Goal: Complete application form

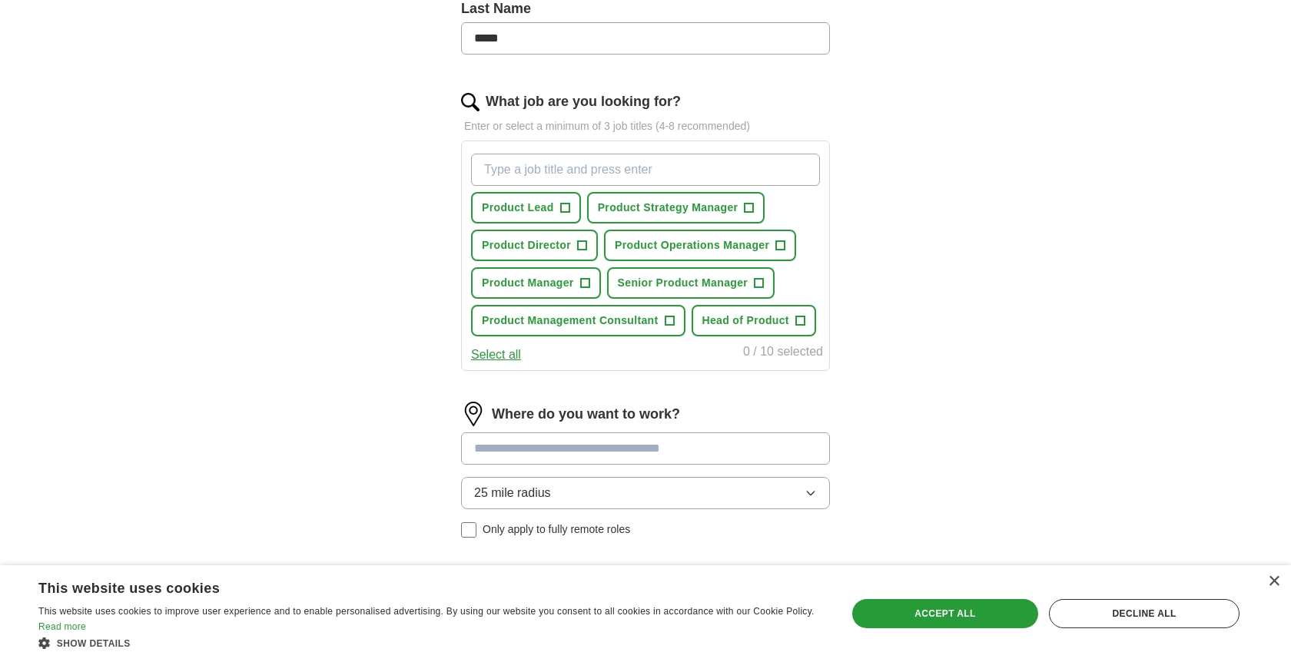
scroll to position [436, 0]
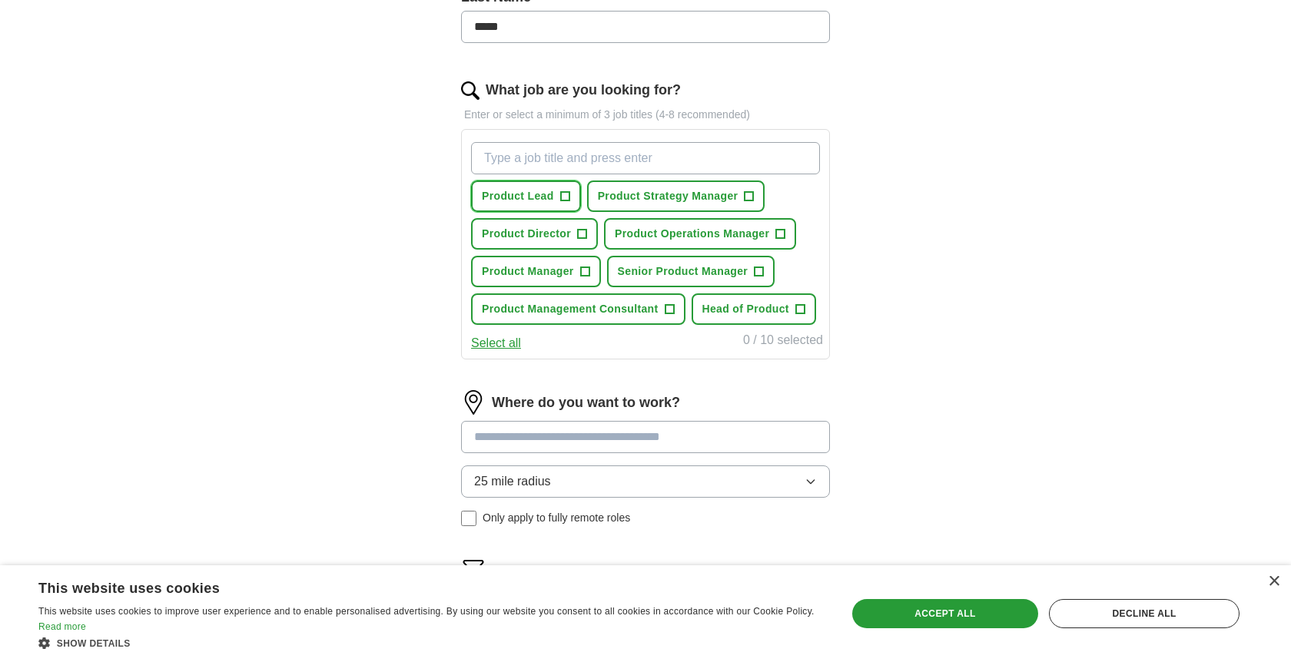
click at [565, 196] on span "+" at bounding box center [564, 197] width 9 height 12
click at [753, 197] on span "+" at bounding box center [748, 197] width 9 height 12
click at [586, 274] on span "+" at bounding box center [584, 272] width 9 height 12
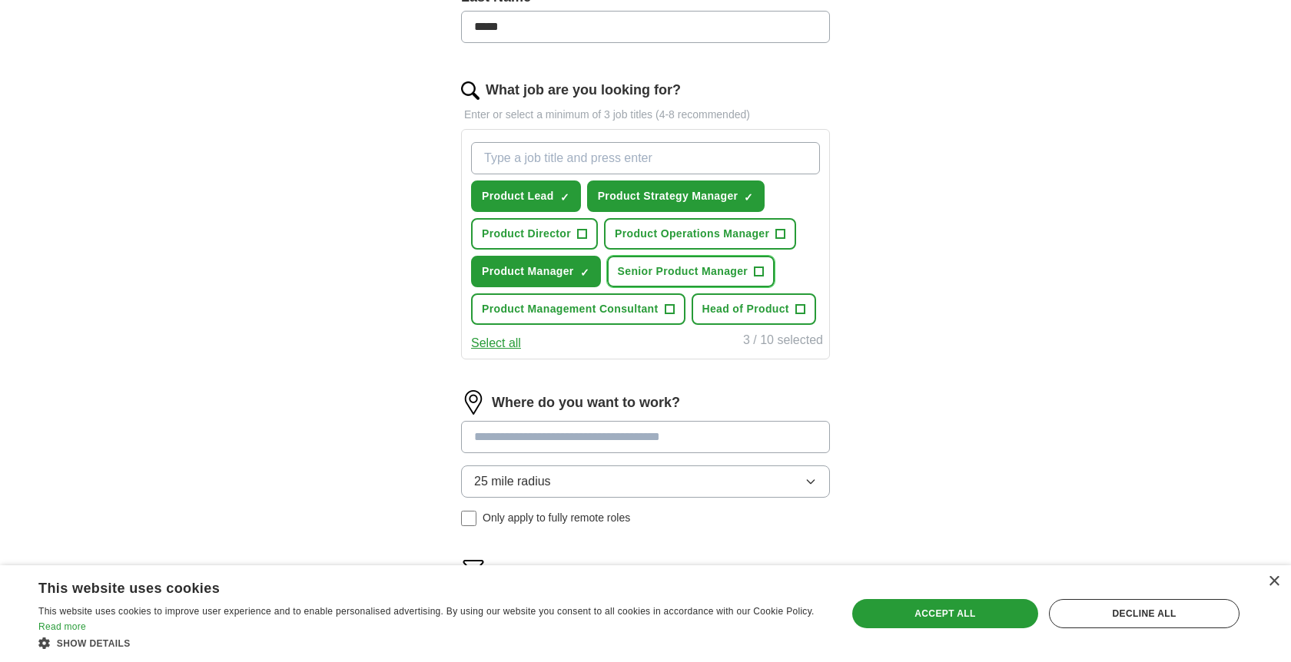
click at [766, 272] on button "Senior Product Manager +" at bounding box center [691, 271] width 168 height 31
click at [678, 312] on button "Product Management Consultant +" at bounding box center [578, 308] width 214 height 31
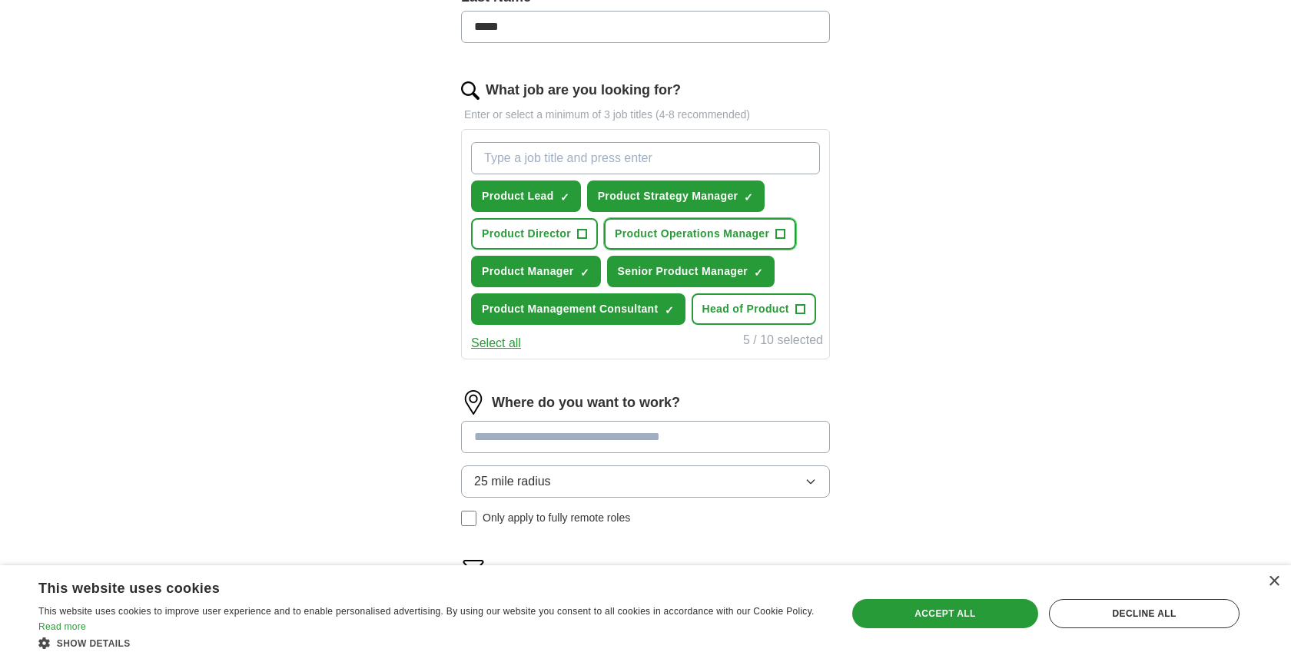
click at [788, 233] on button "Product Operations Manager +" at bounding box center [700, 233] width 192 height 31
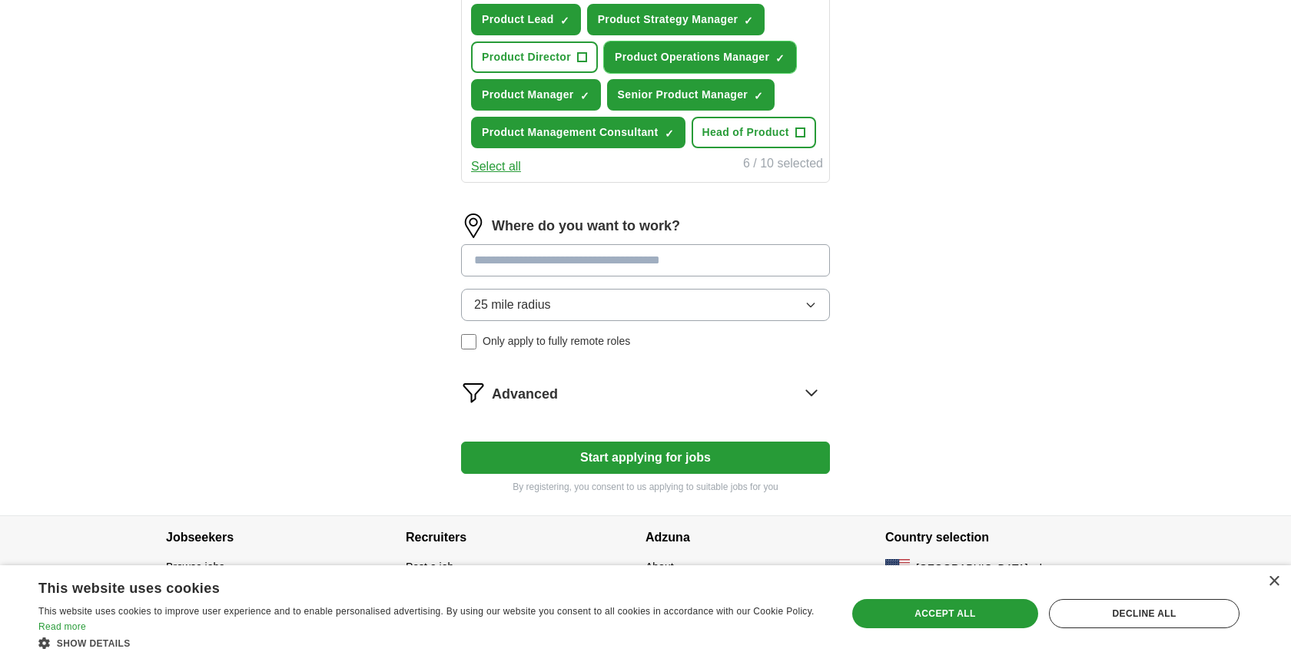
scroll to position [622, 0]
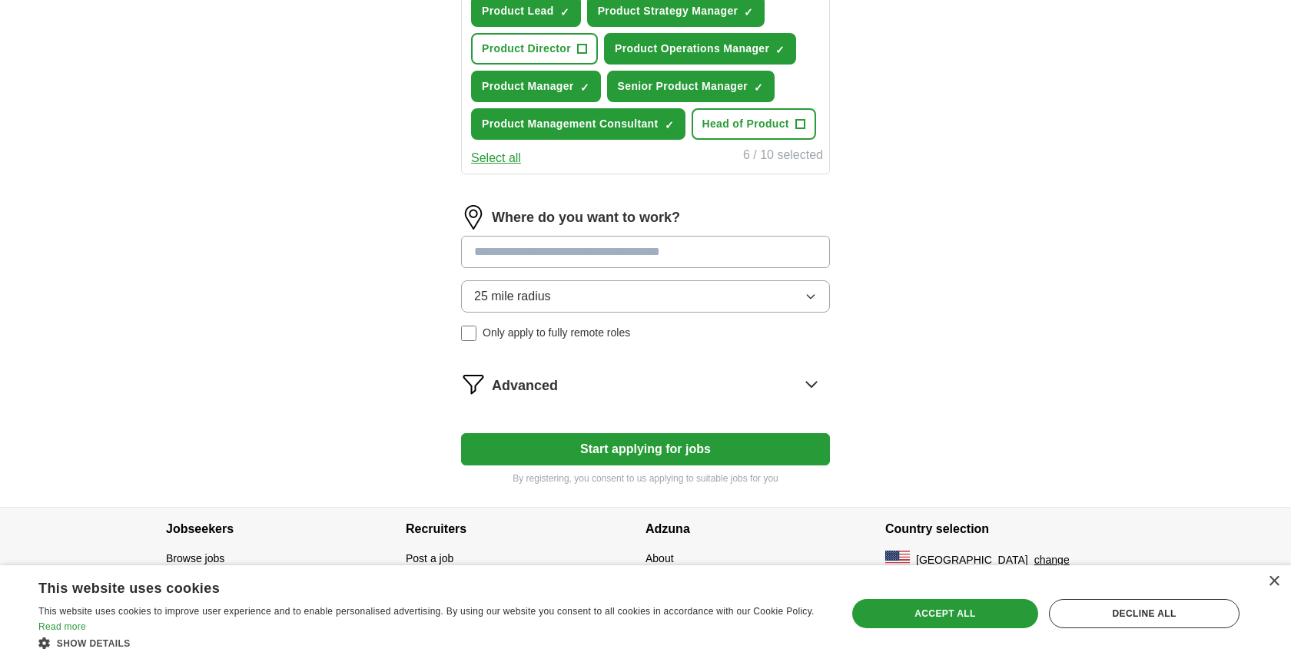
click at [523, 276] on div "Where do you want to work? 25 mile radius Only apply to fully remote roles" at bounding box center [645, 279] width 369 height 148
click at [518, 256] on input at bounding box center [645, 252] width 369 height 32
click at [619, 297] on div "Where do you want to work? 25 mile radius Only apply to fully remote roles" at bounding box center [645, 279] width 369 height 148
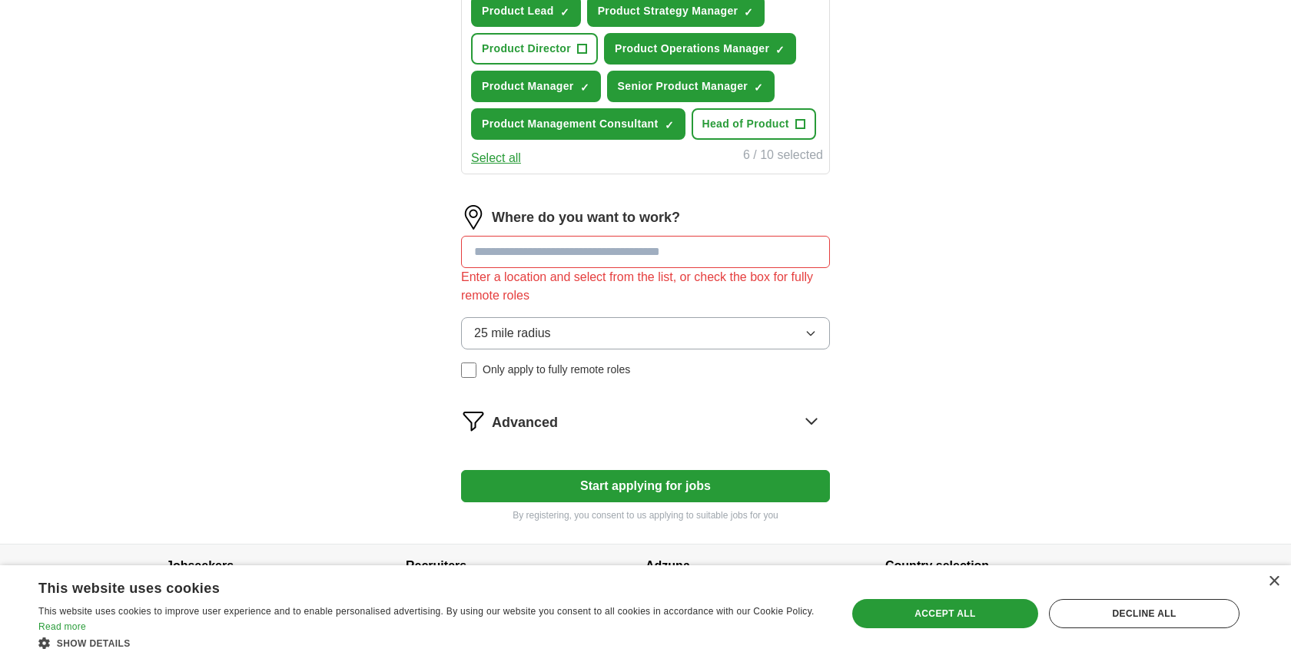
click at [811, 332] on icon "button" at bounding box center [810, 333] width 12 height 12
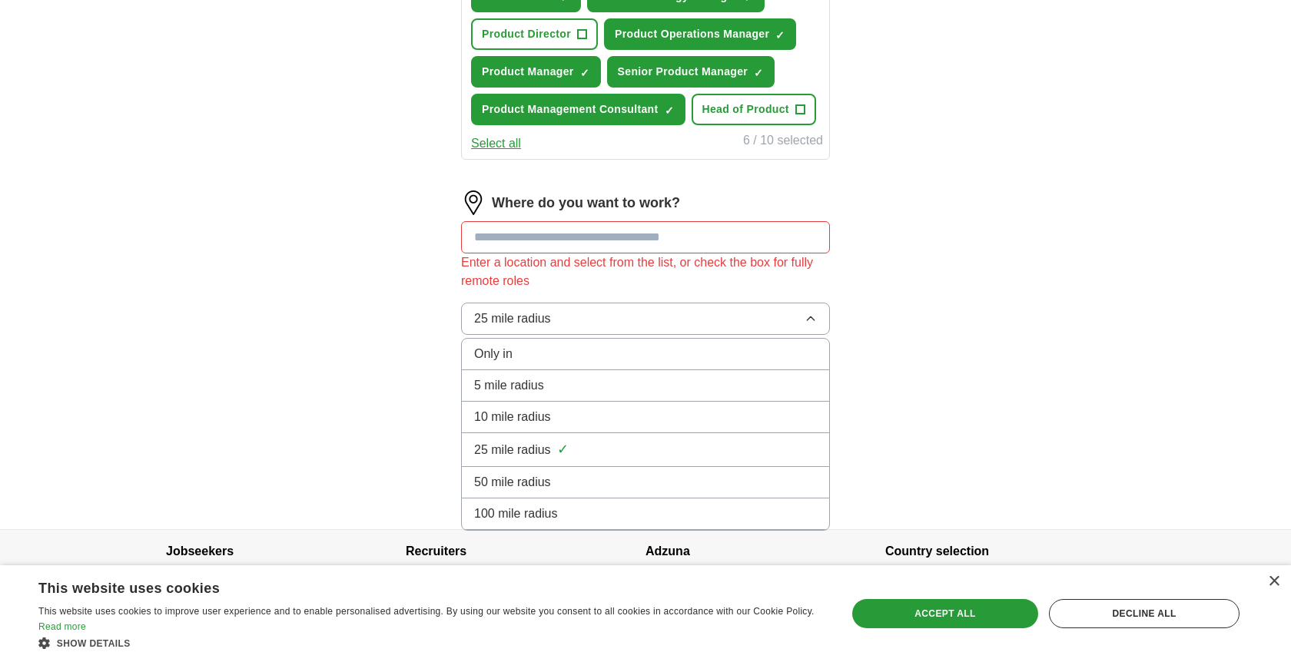
scroll to position [638, 0]
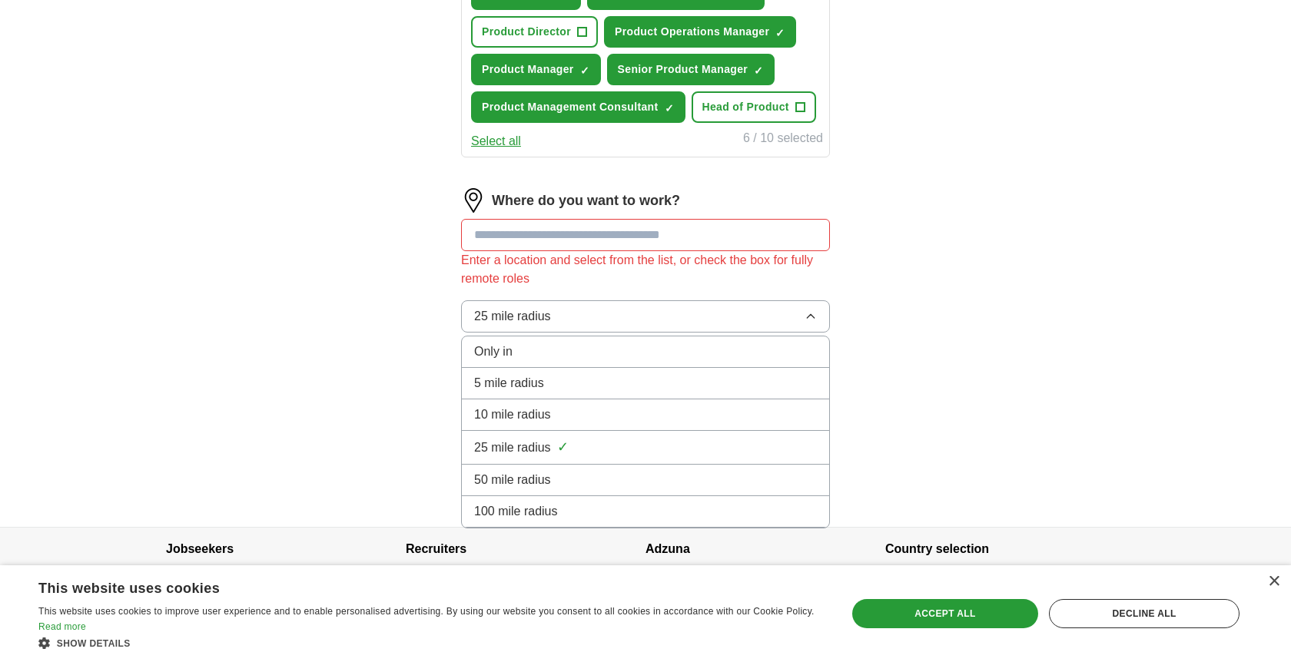
click at [555, 476] on div "50 mile radius" at bounding box center [645, 480] width 343 height 18
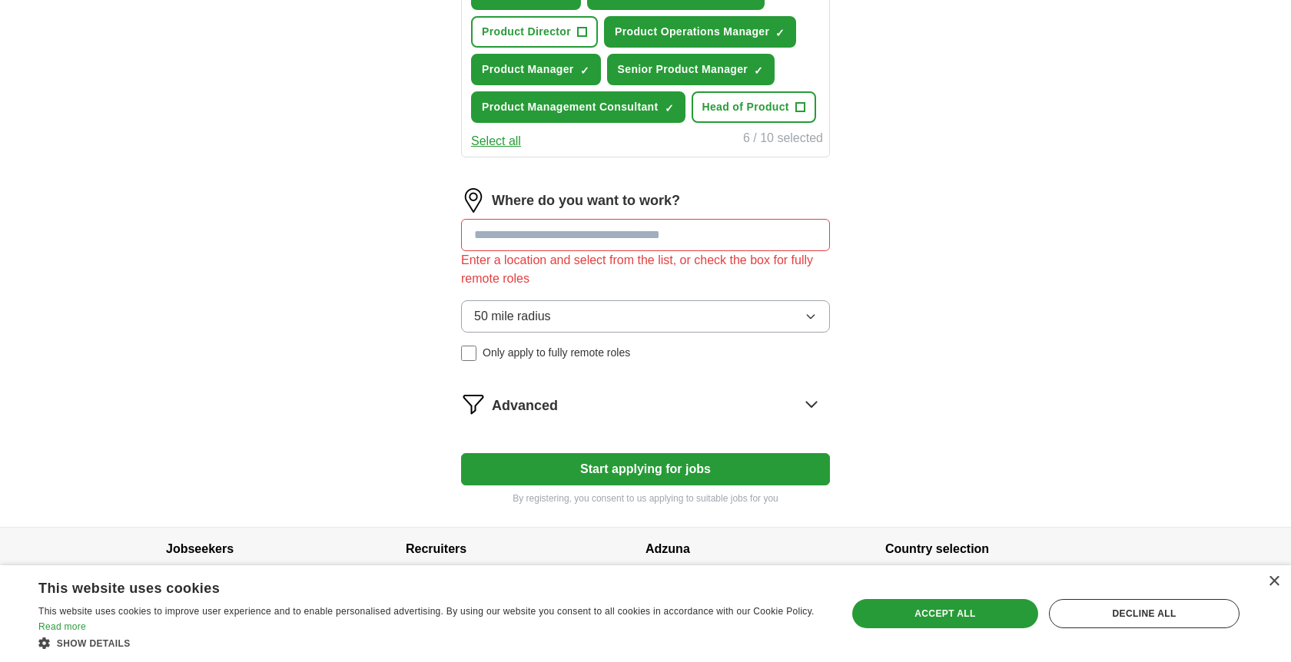
click at [506, 230] on input at bounding box center [645, 235] width 369 height 32
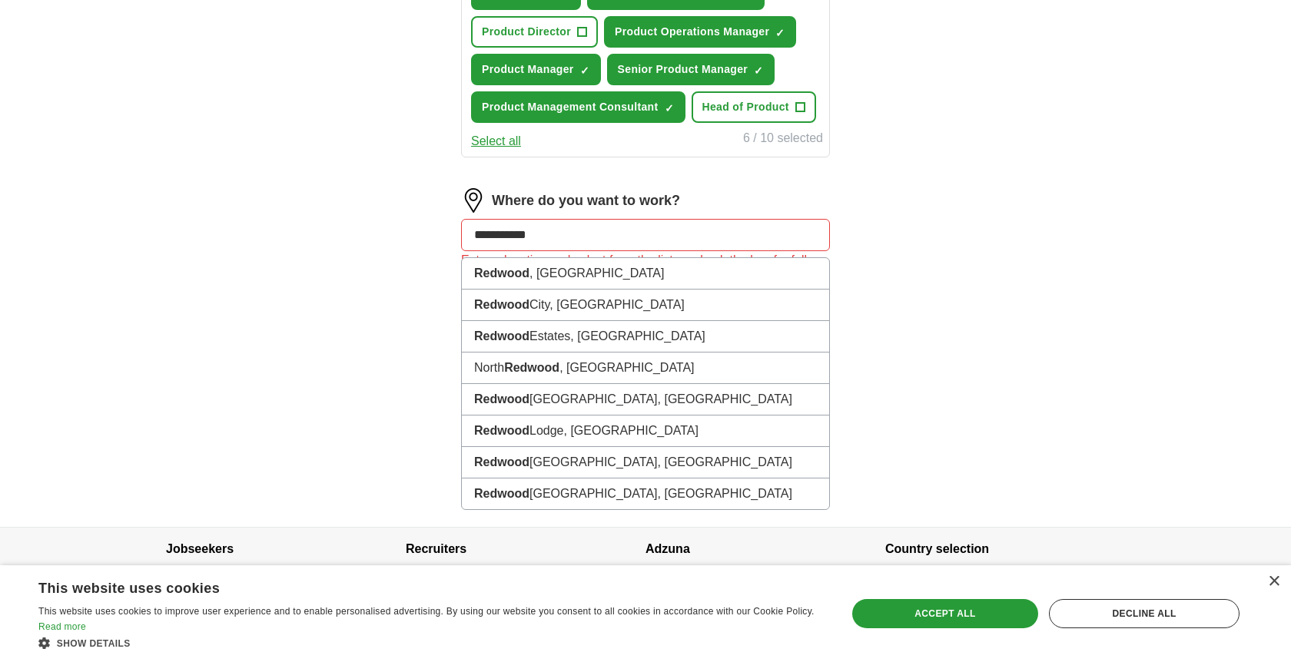
type input "**********"
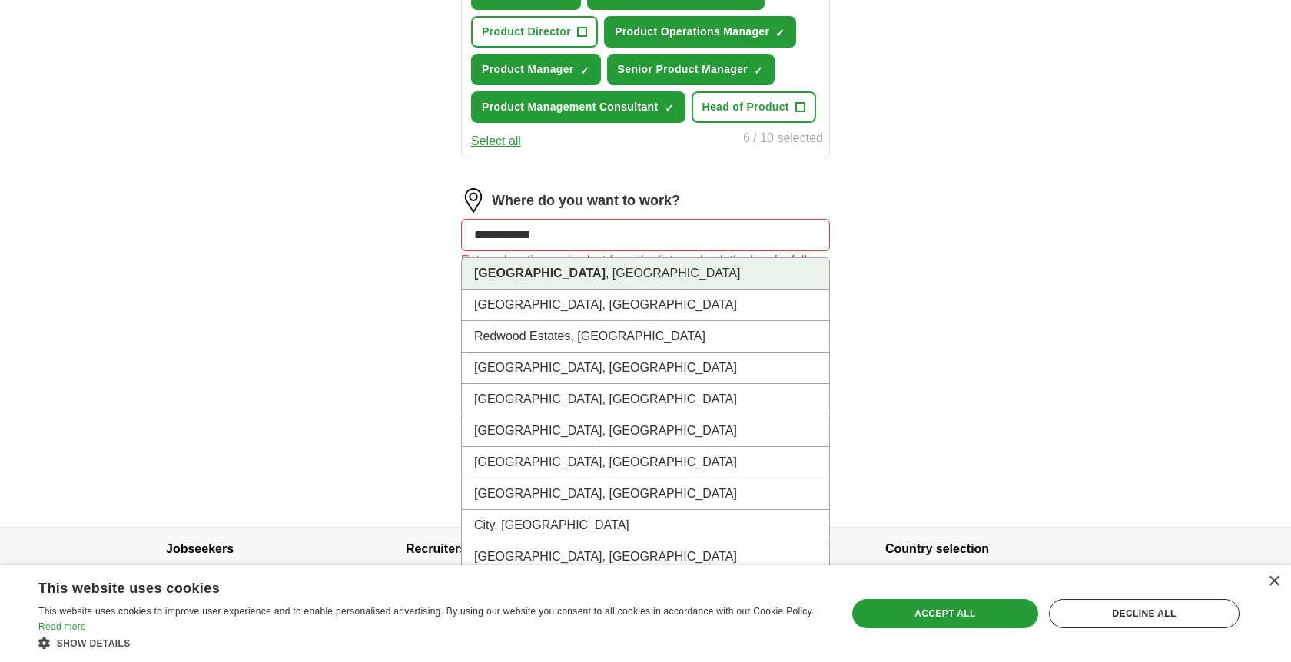
click at [500, 283] on li "[GEOGRAPHIC_DATA] , [GEOGRAPHIC_DATA]" at bounding box center [645, 273] width 367 height 31
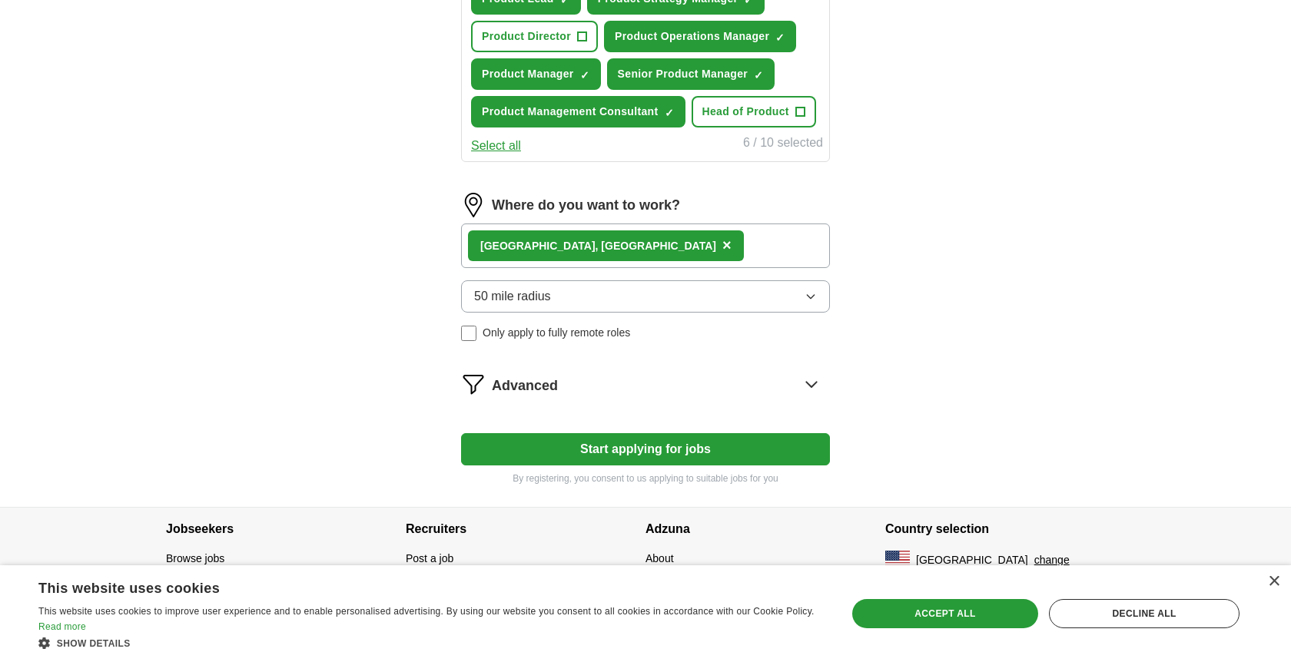
click at [728, 386] on div "Advanced" at bounding box center [661, 384] width 338 height 25
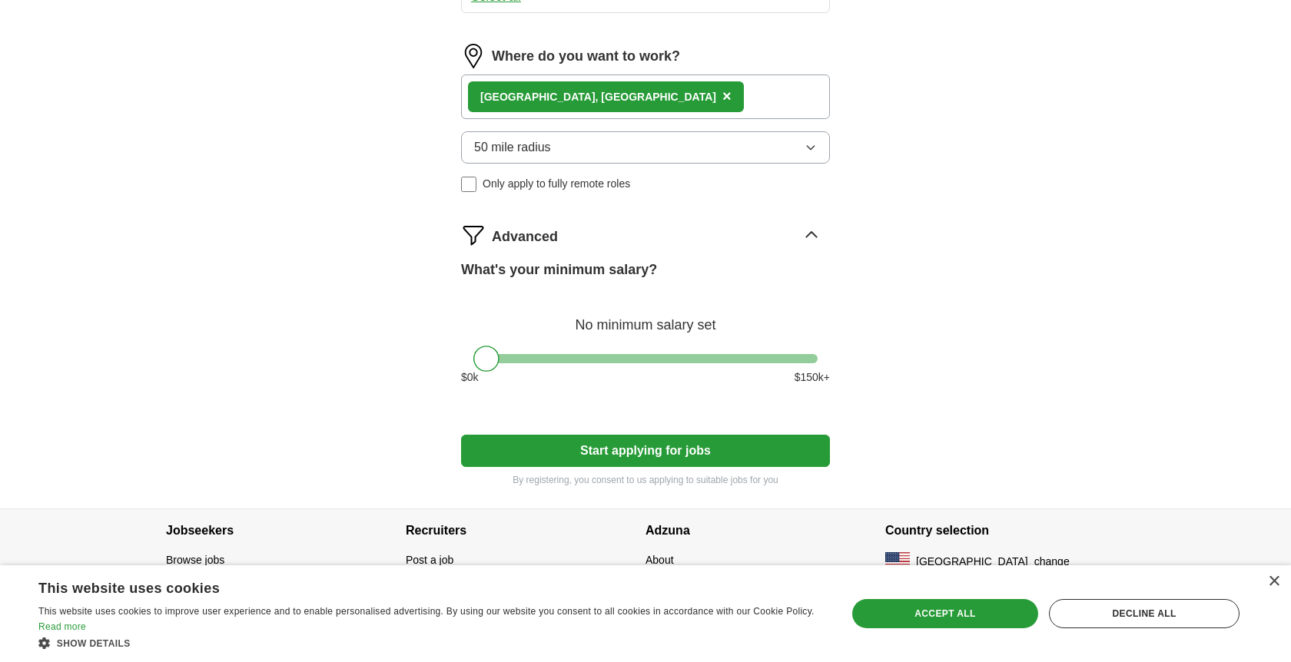
scroll to position [784, 0]
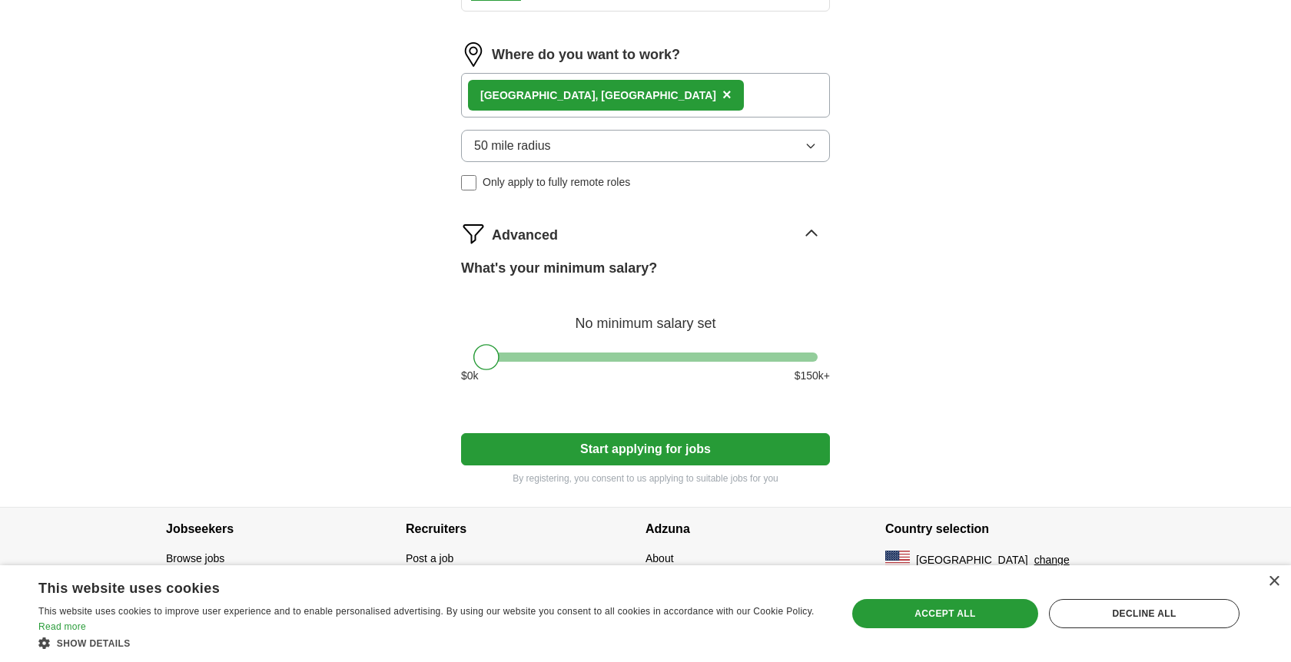
click at [575, 444] on button "Start applying for jobs" at bounding box center [645, 449] width 369 height 32
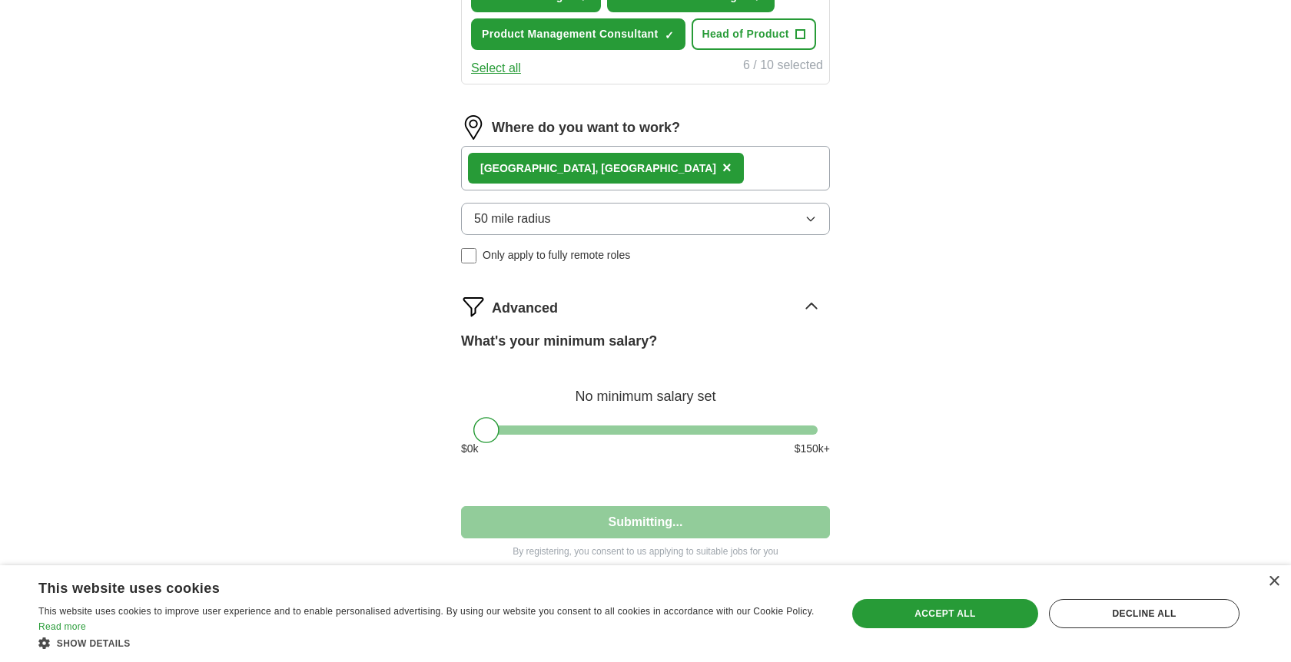
select select "**"
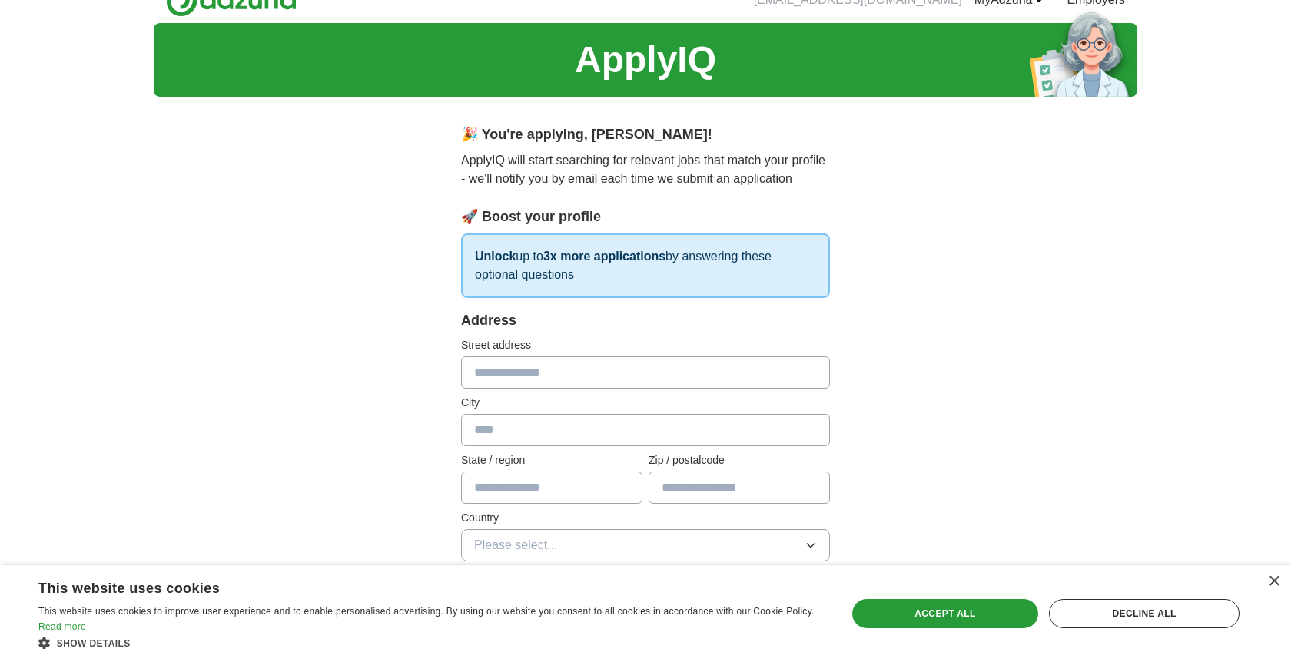
scroll to position [30, 0]
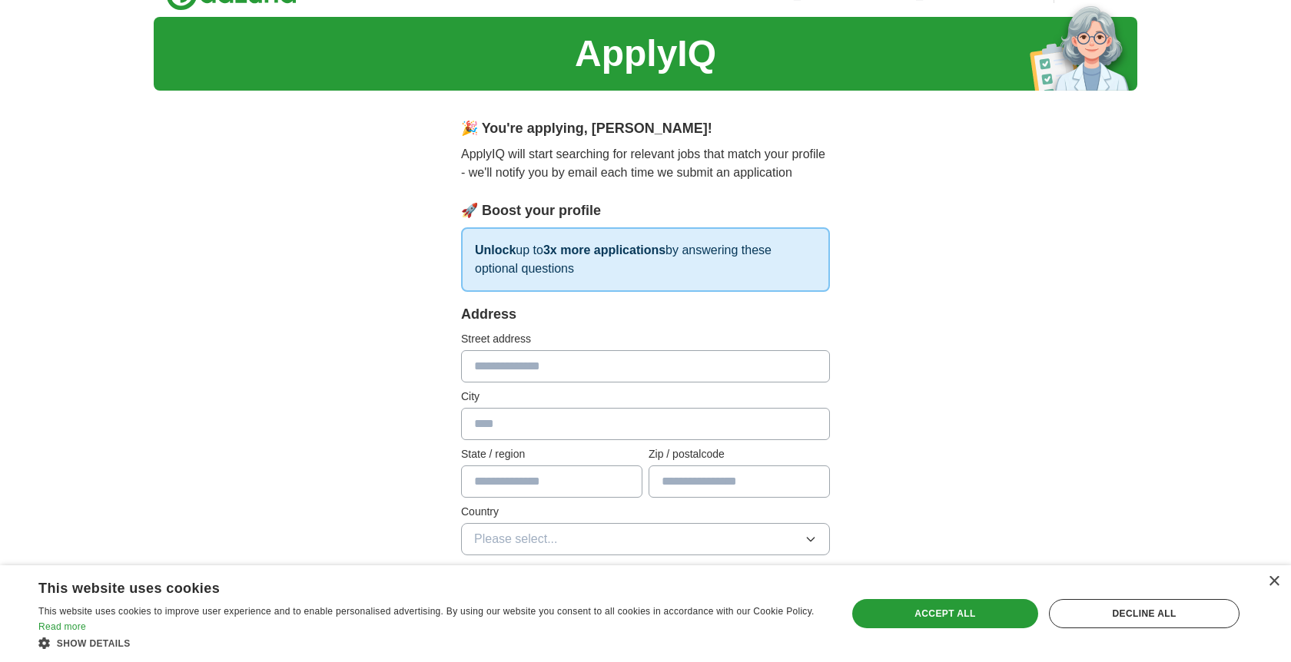
click at [512, 369] on input "text" at bounding box center [645, 366] width 369 height 32
type input "**********"
type input "**"
type input "*****"
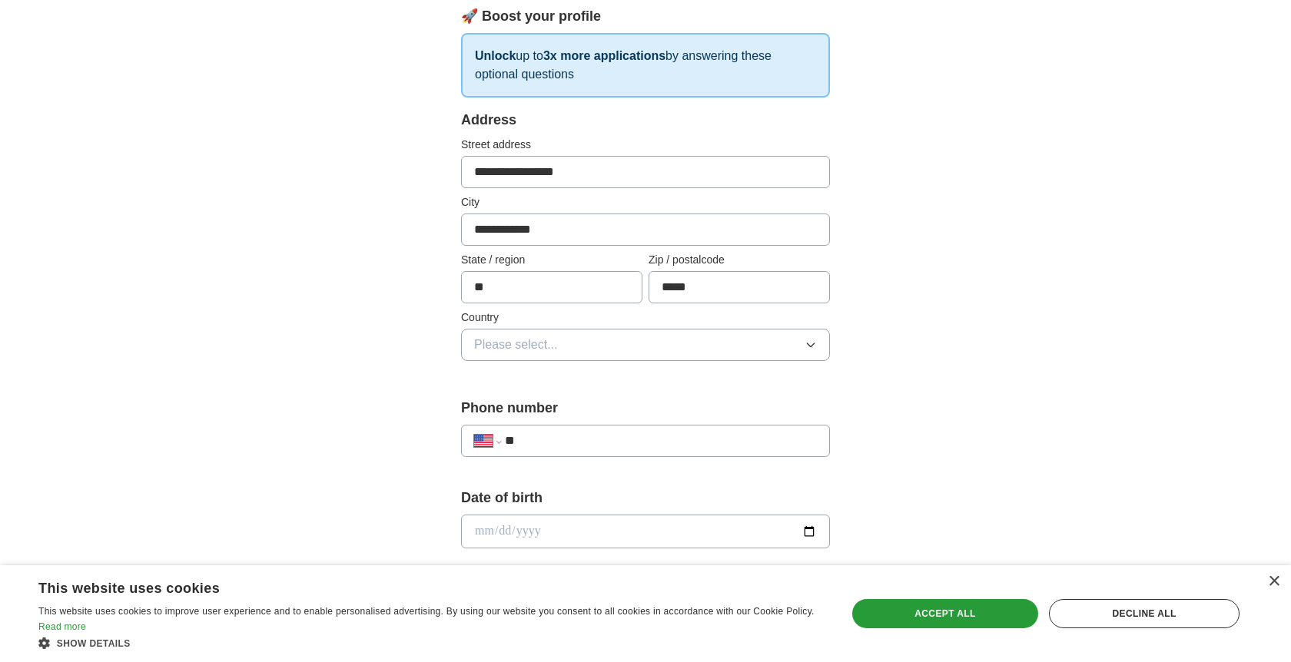
scroll to position [225, 0]
click at [604, 347] on button "Please select..." at bounding box center [645, 344] width 369 height 32
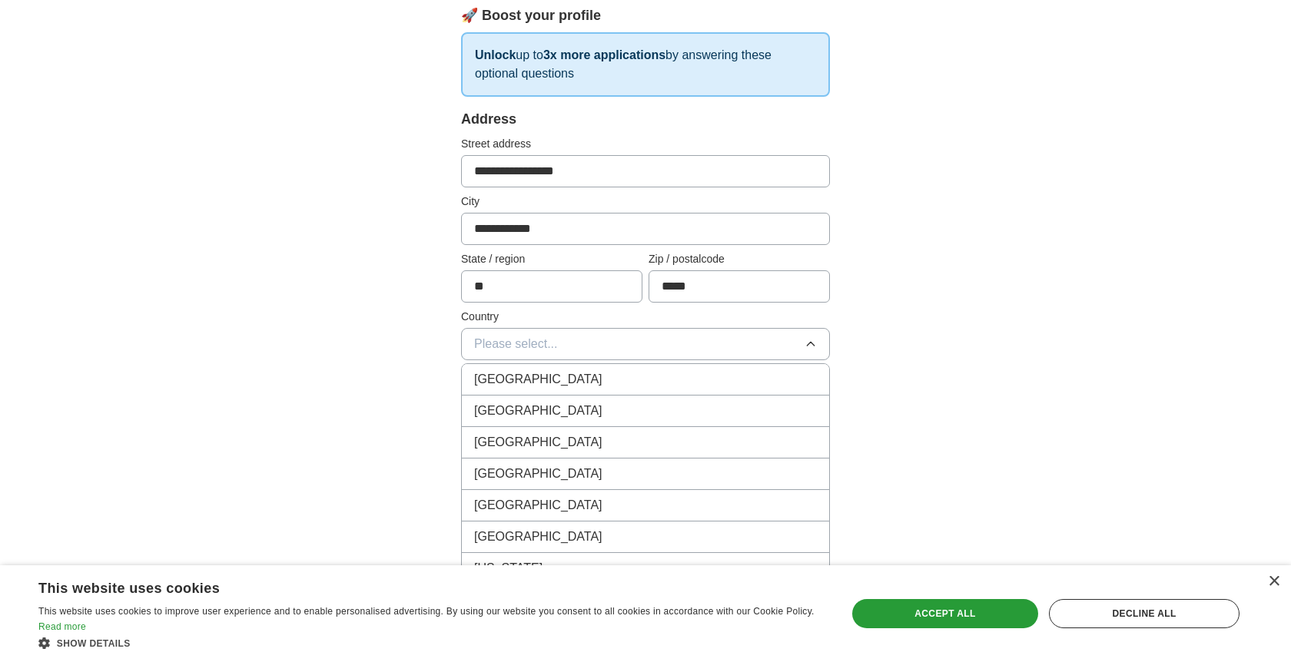
click at [562, 405] on div "[GEOGRAPHIC_DATA]" at bounding box center [645, 411] width 343 height 18
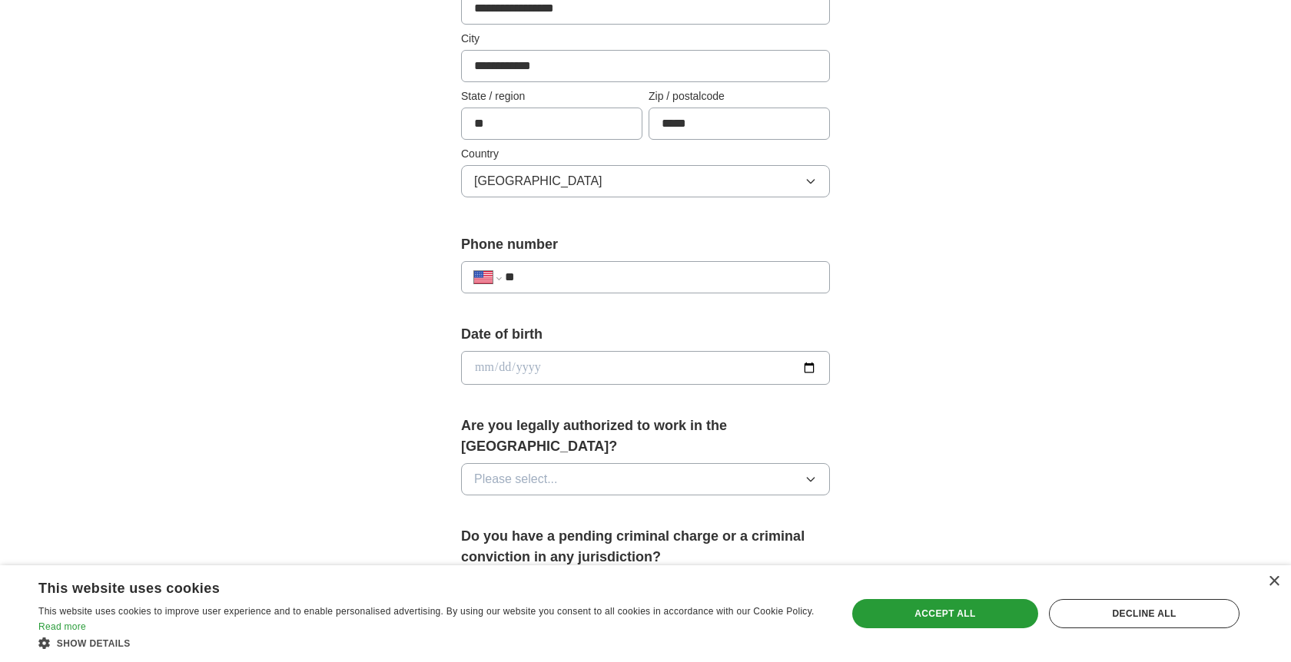
scroll to position [390, 0]
click at [607, 289] on div "**********" at bounding box center [645, 275] width 369 height 32
click at [595, 274] on input "**" at bounding box center [661, 275] width 312 height 18
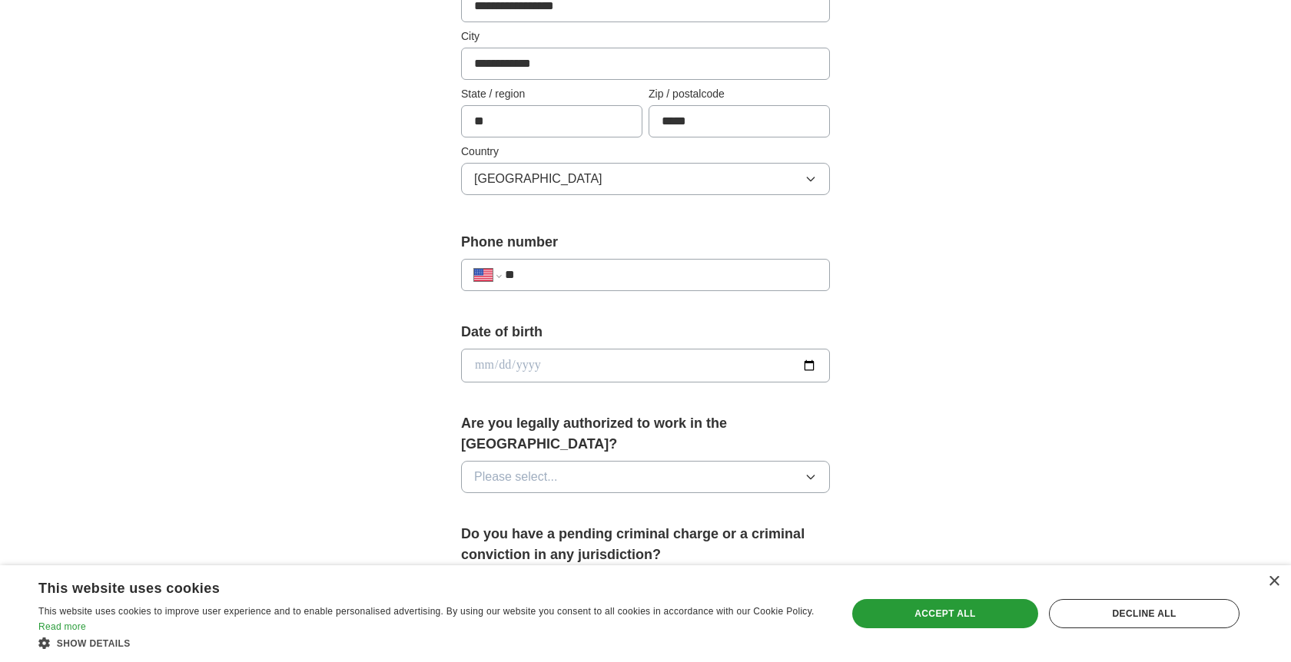
click at [598, 277] on input "**" at bounding box center [661, 275] width 312 height 18
type input "**********"
click at [546, 366] on input "date" at bounding box center [645, 366] width 369 height 34
click at [817, 366] on input "date" at bounding box center [645, 366] width 369 height 34
click at [803, 365] on input "date" at bounding box center [645, 366] width 369 height 34
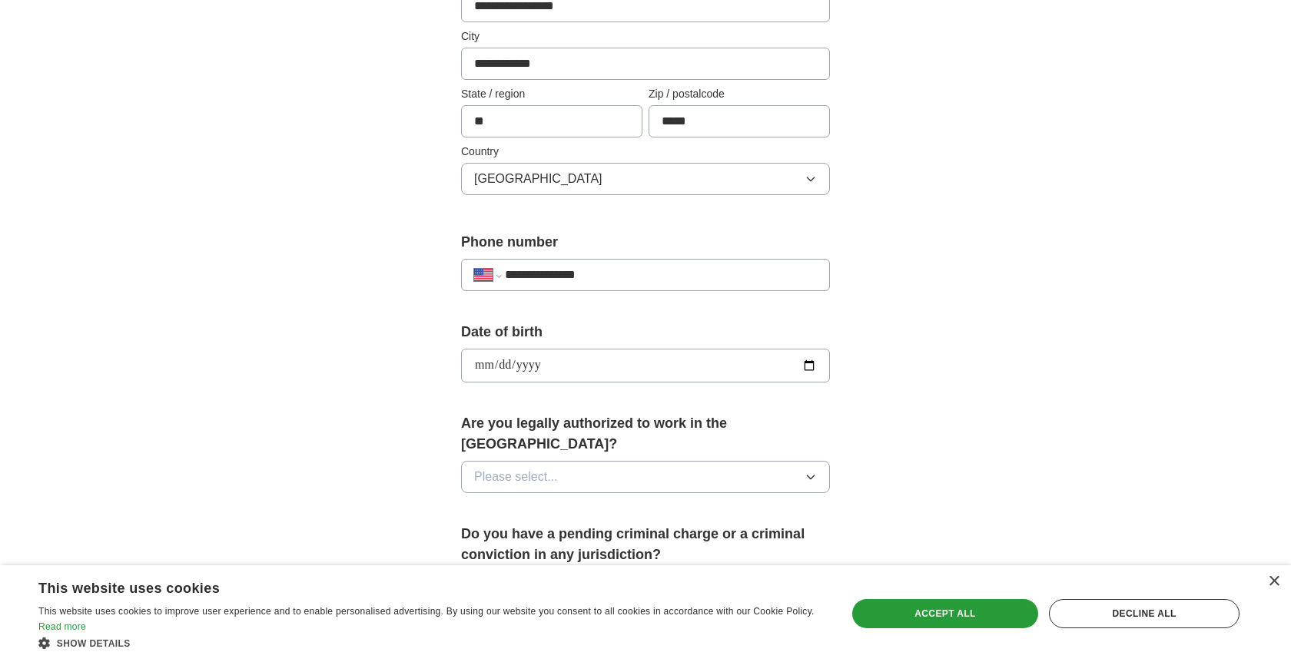
click at [532, 369] on input "**********" at bounding box center [645, 366] width 369 height 34
type input "**********"
click at [625, 461] on button "Please select..." at bounding box center [645, 477] width 369 height 32
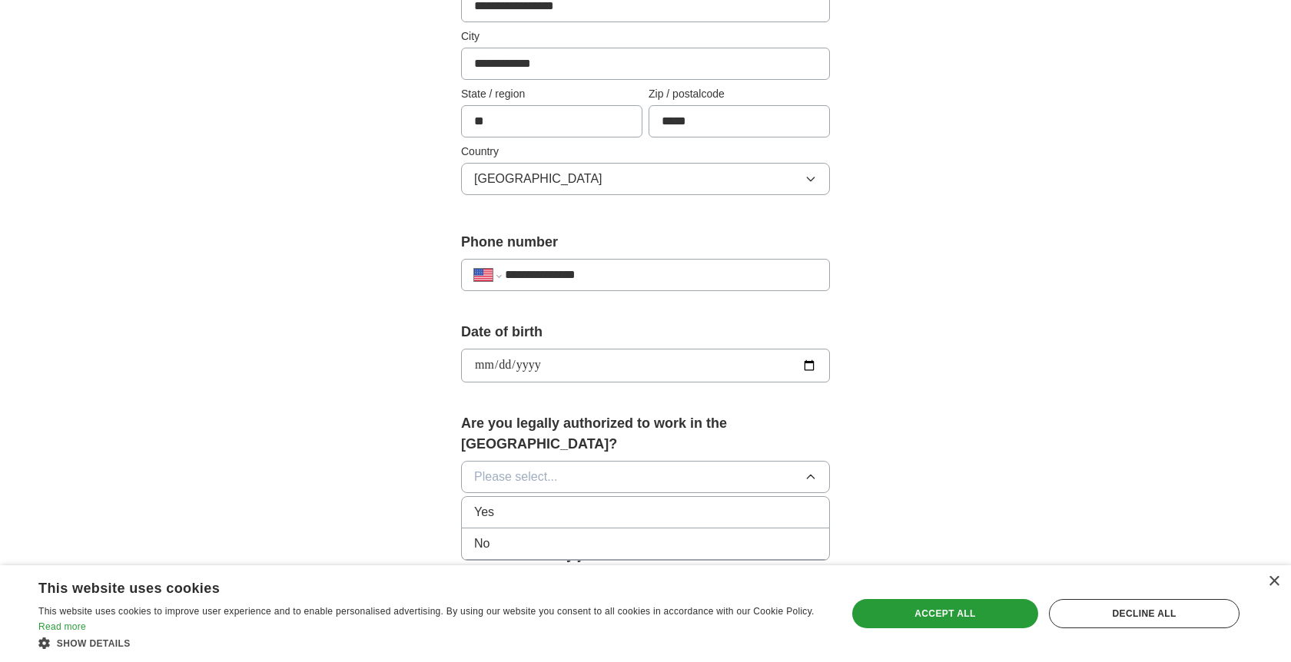
click at [598, 503] on div "Yes" at bounding box center [645, 512] width 343 height 18
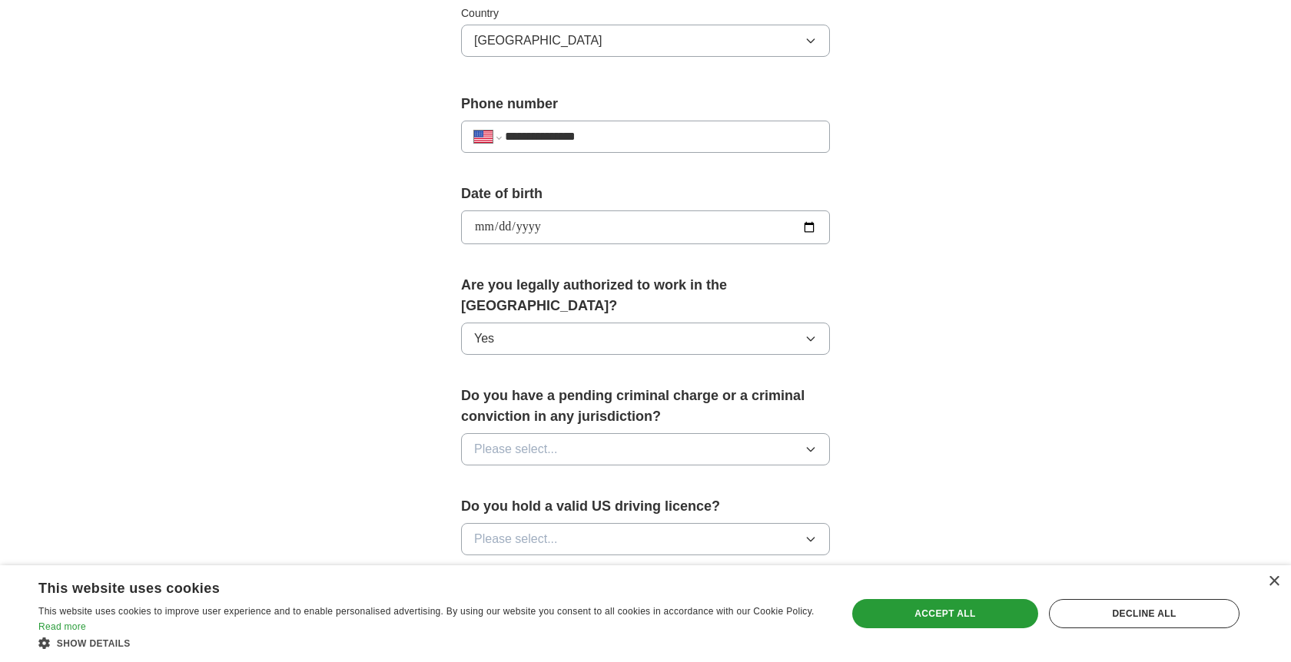
scroll to position [578, 0]
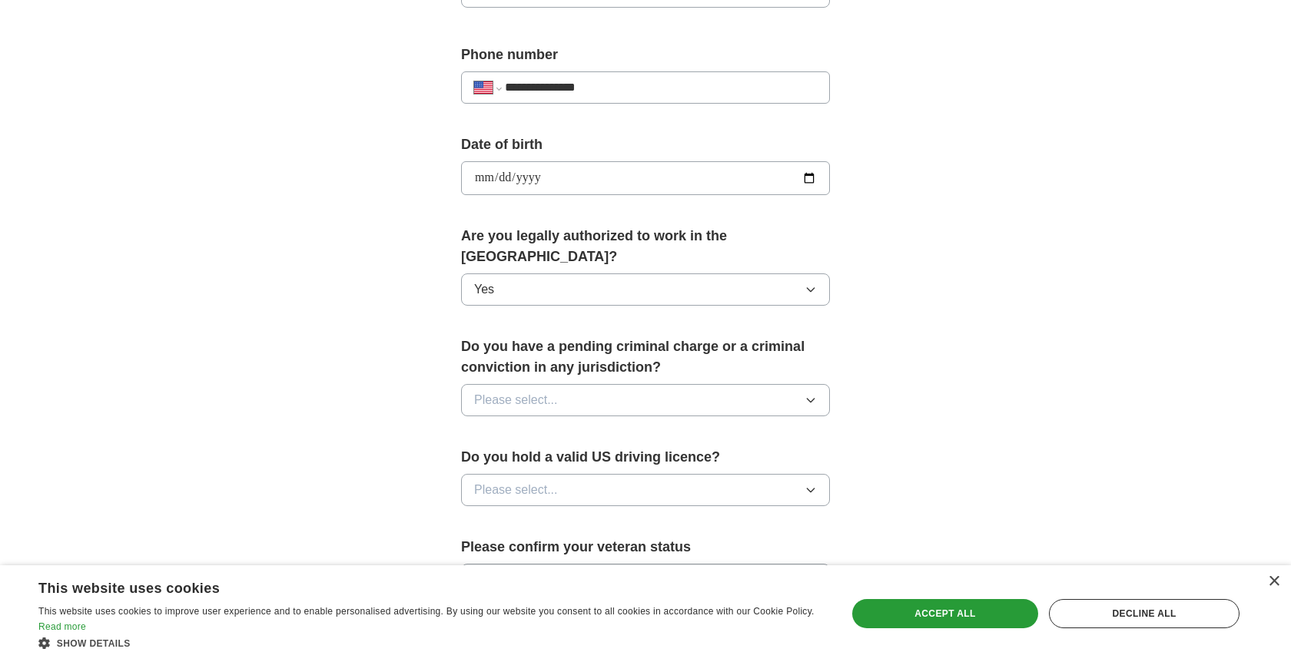
click at [644, 390] on button "Please select..." at bounding box center [645, 400] width 369 height 32
click at [614, 458] on div "No" at bounding box center [645, 467] width 343 height 18
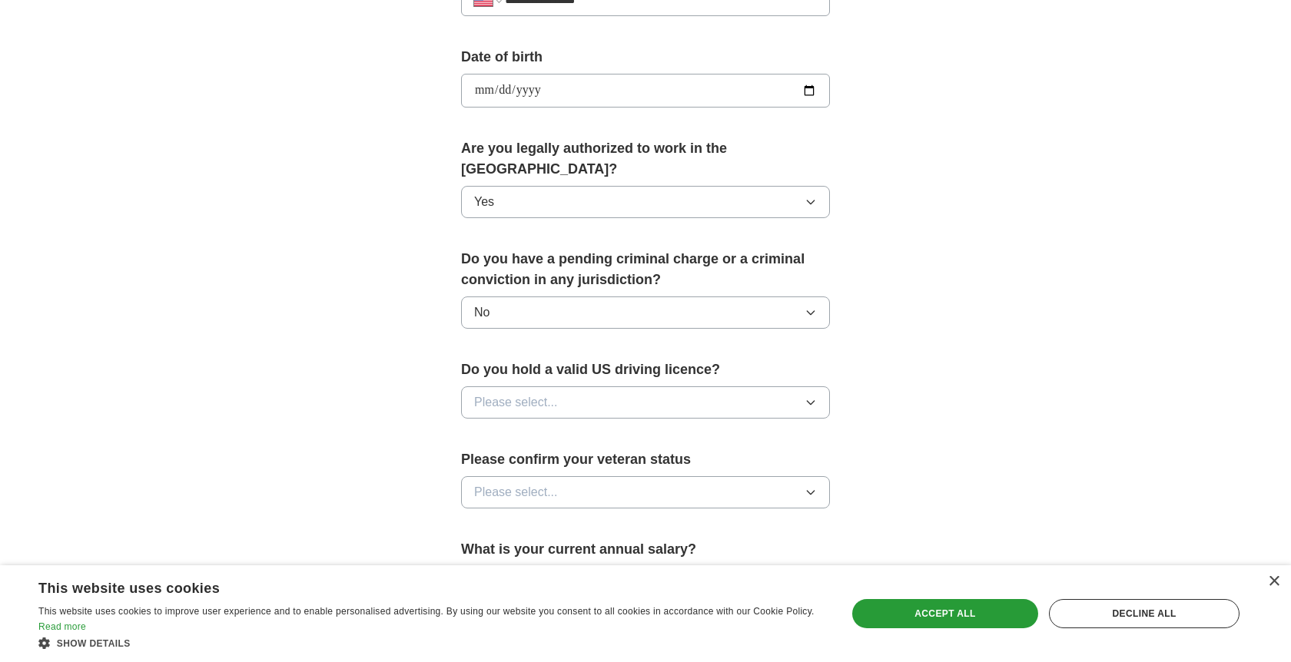
scroll to position [681, 0]
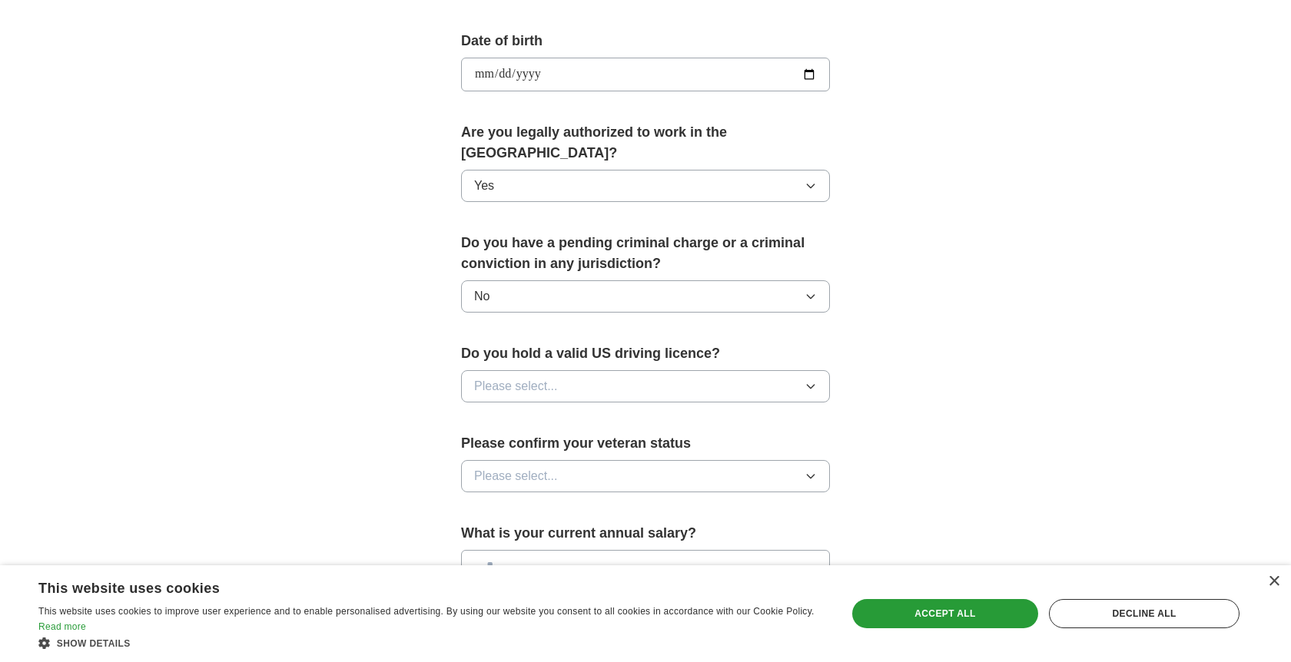
click at [622, 371] on button "Please select..." at bounding box center [645, 386] width 369 height 32
click at [613, 416] on li "Yes" at bounding box center [645, 421] width 367 height 31
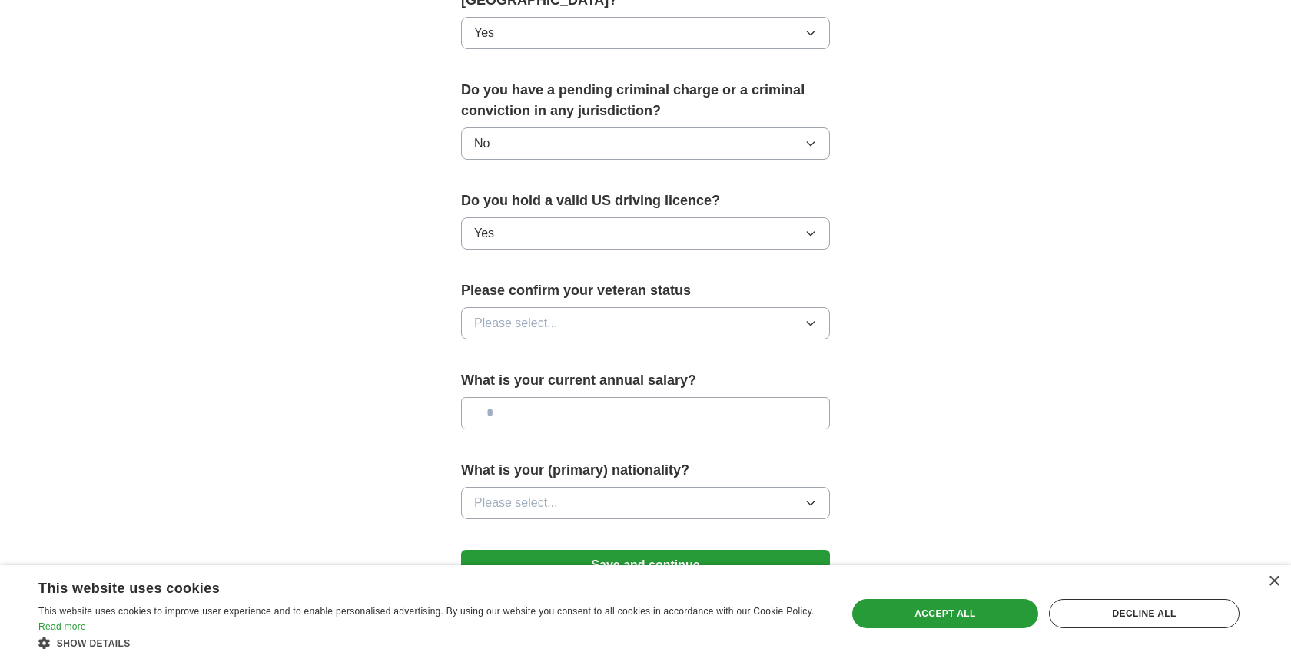
click at [590, 313] on button "Please select..." at bounding box center [645, 323] width 369 height 32
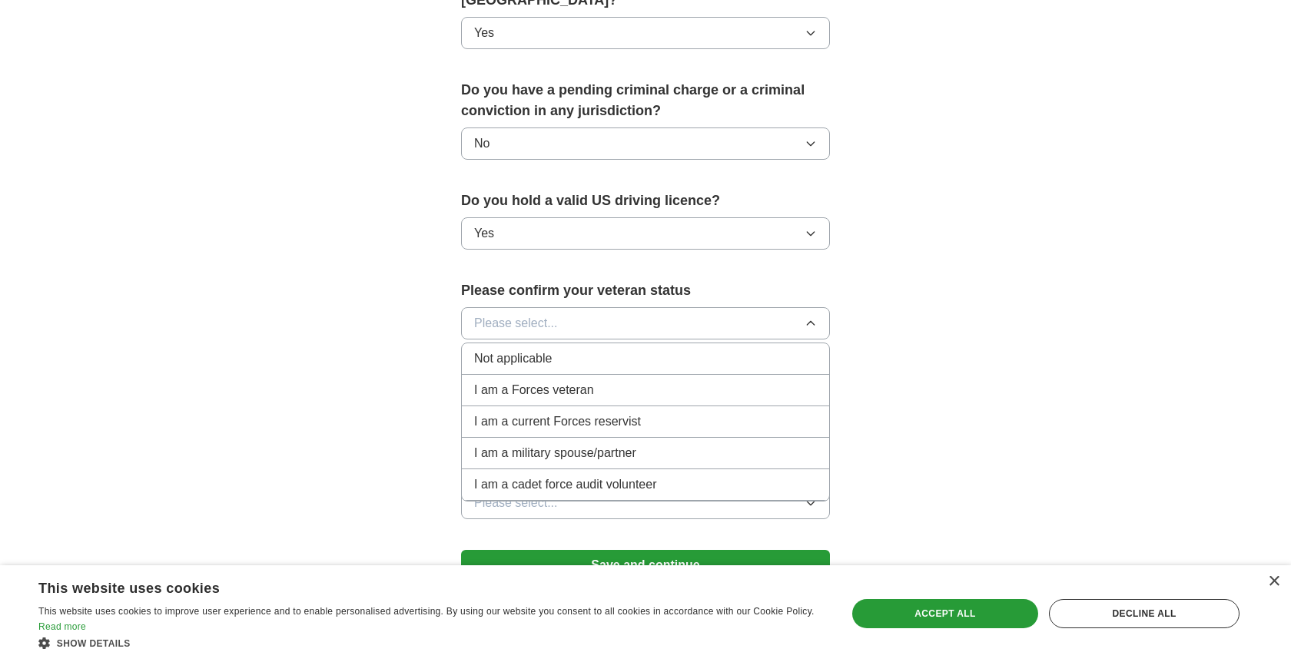
click at [533, 350] on span "Not applicable" at bounding box center [513, 359] width 78 height 18
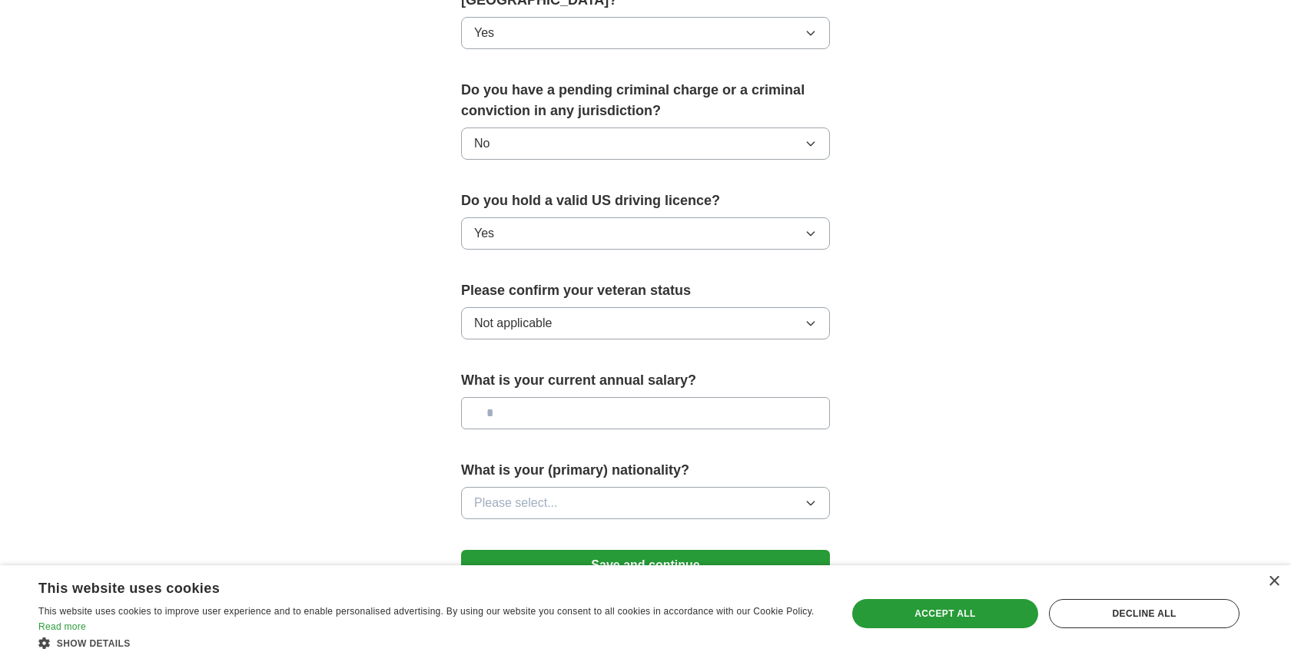
click at [539, 399] on input "text" at bounding box center [645, 413] width 369 height 32
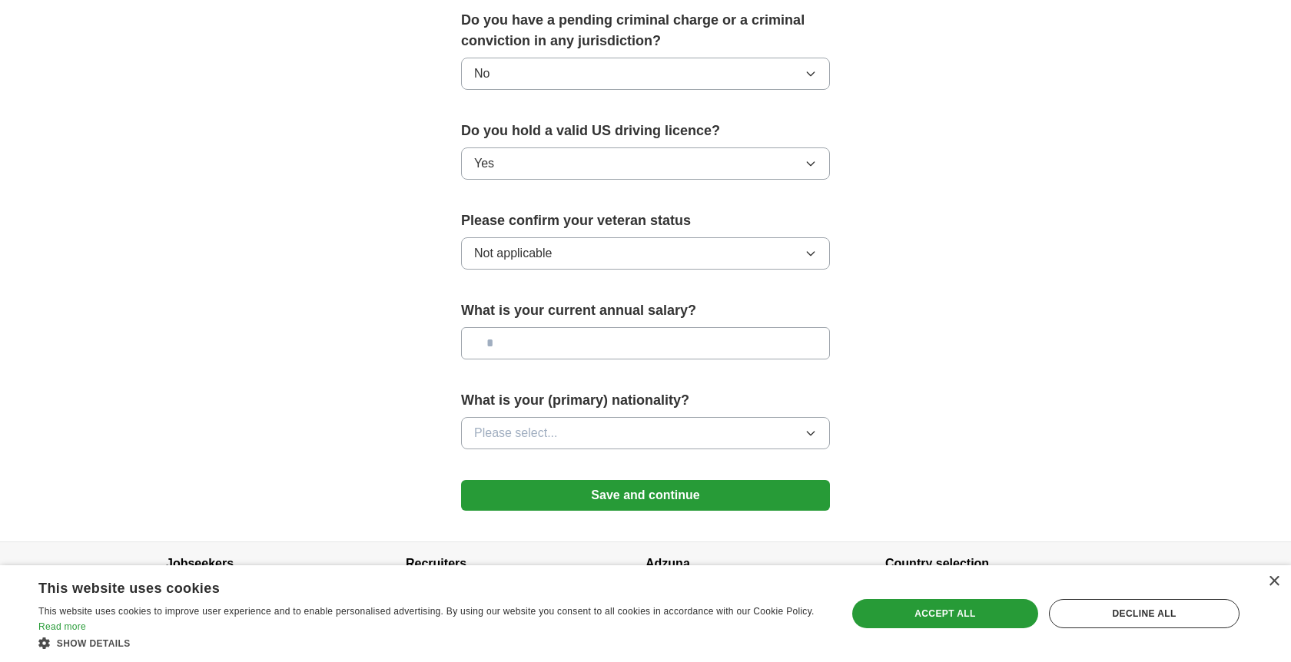
scroll to position [918, 0]
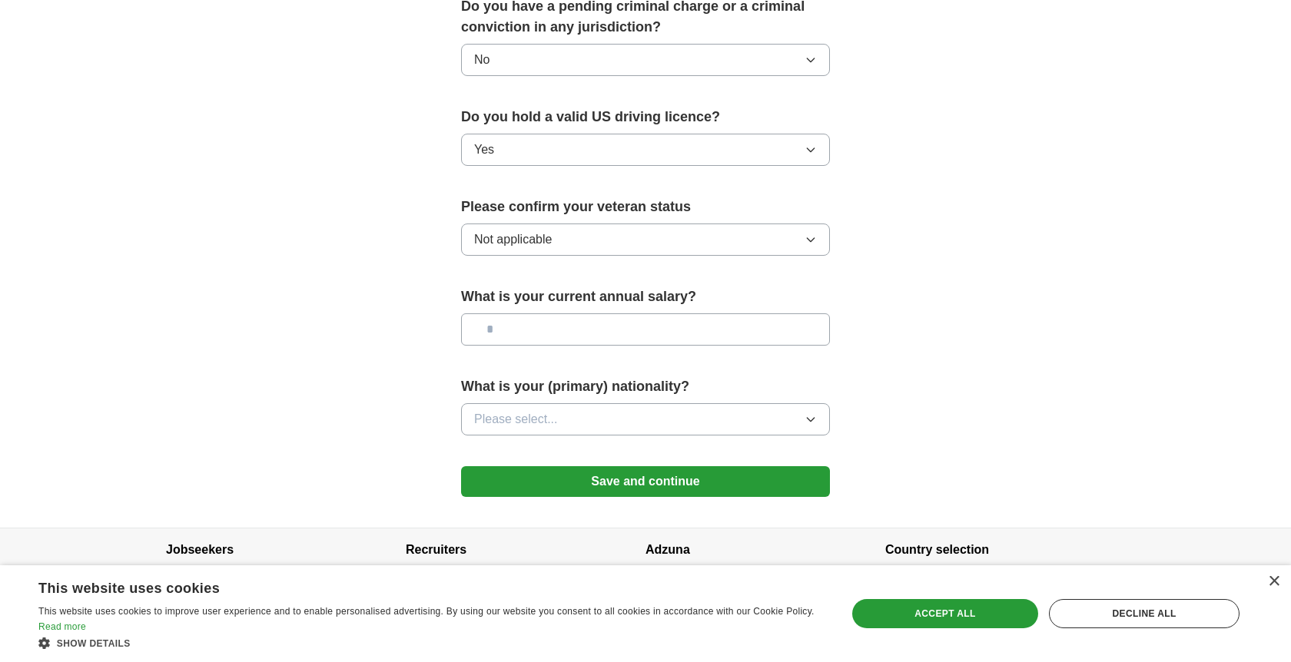
click at [588, 409] on button "Please select..." at bounding box center [645, 419] width 369 height 32
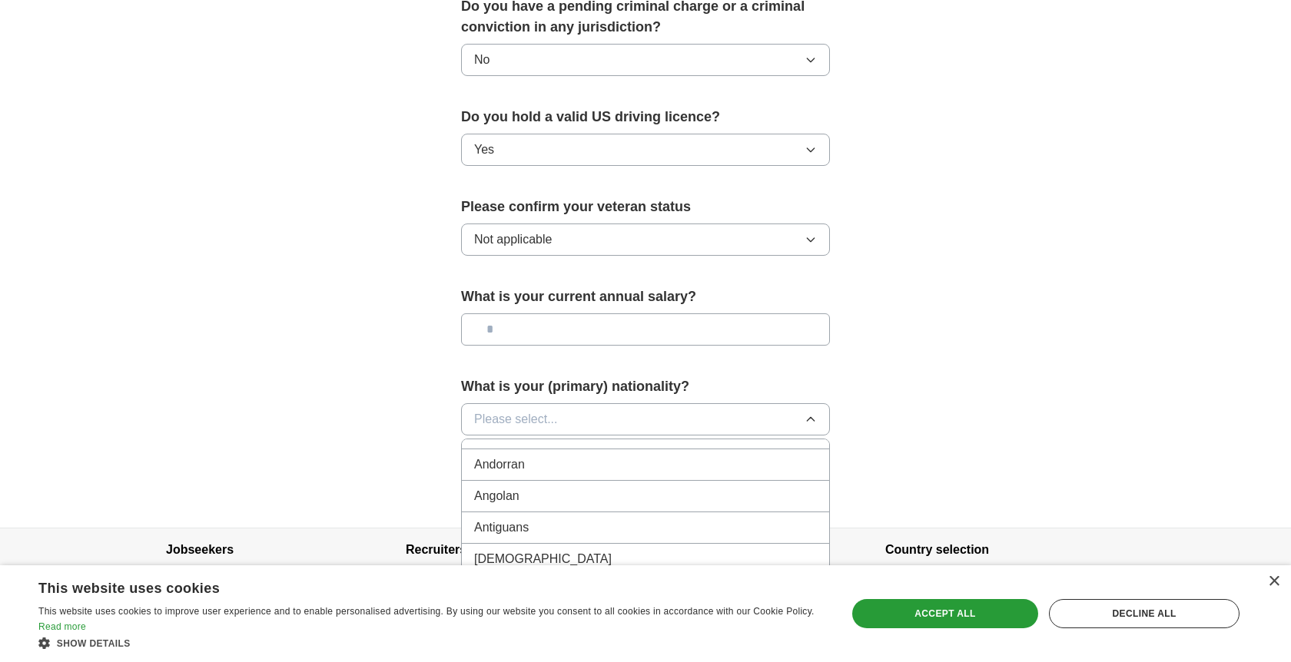
scroll to position [151, 0]
click at [550, 410] on span "Please select..." at bounding box center [516, 419] width 84 height 18
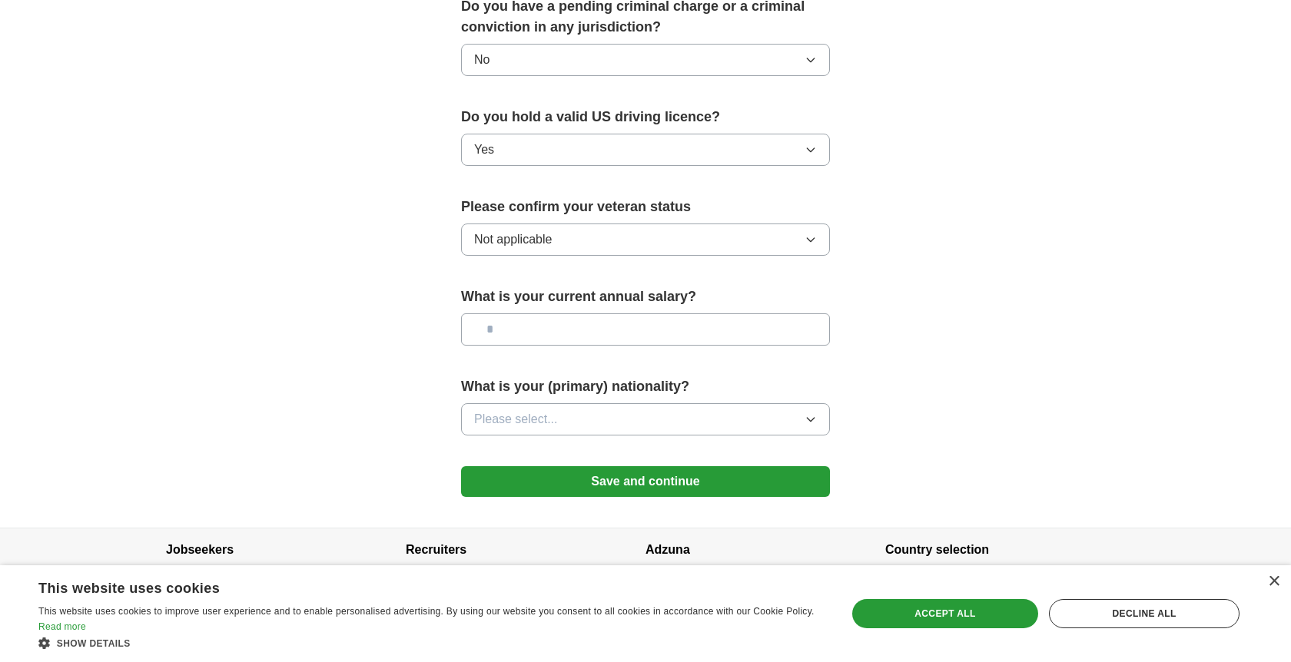
click at [550, 410] on span "Please select..." at bounding box center [516, 419] width 84 height 18
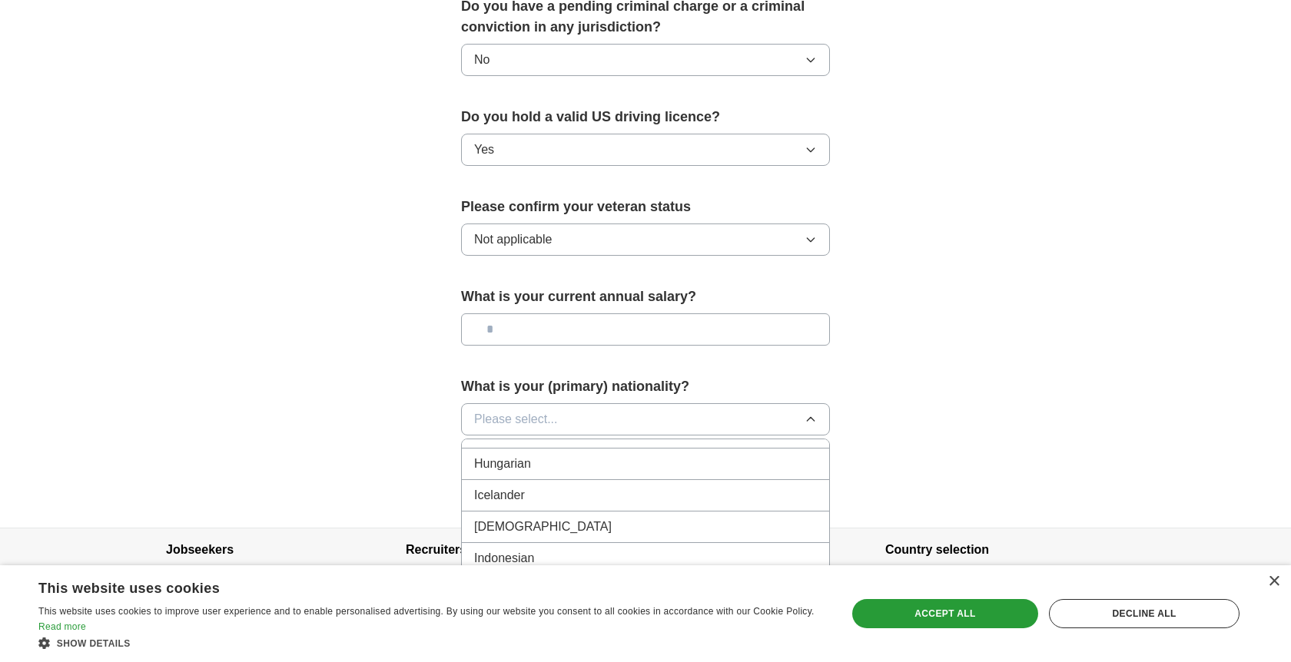
scroll to position [2463, 0]
click at [509, 502] on div "[DEMOGRAPHIC_DATA]" at bounding box center [645, 511] width 343 height 18
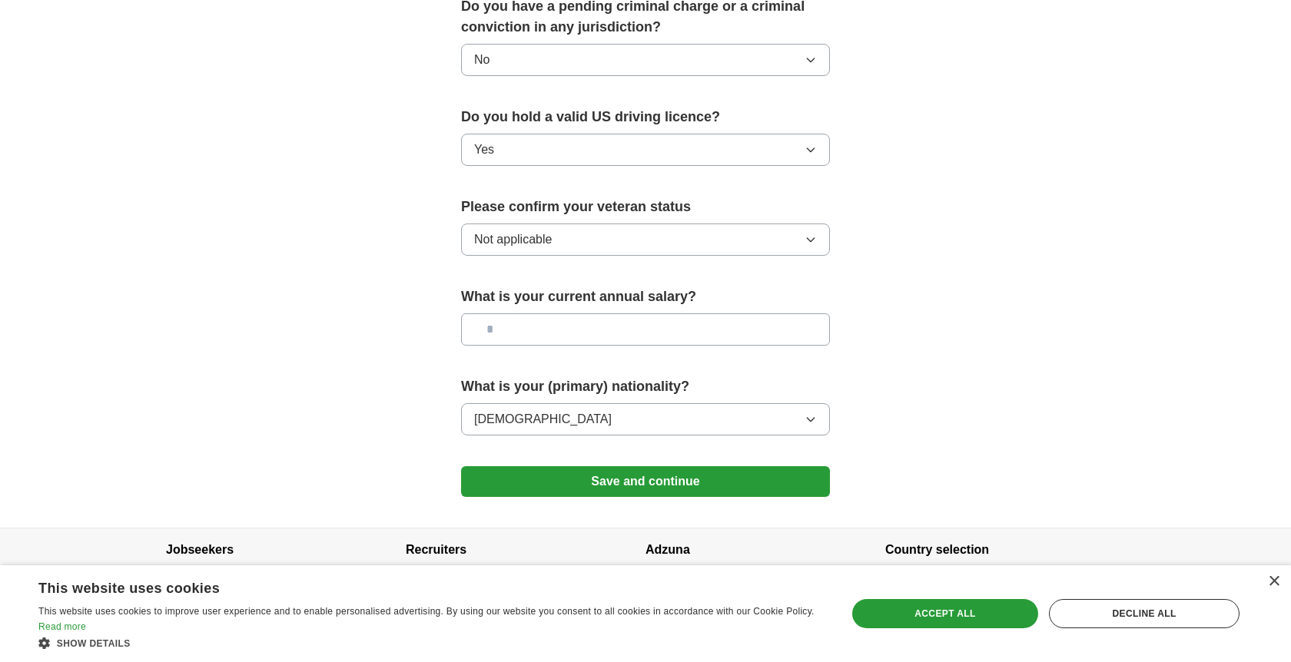
click at [621, 473] on button "Save and continue" at bounding box center [645, 481] width 369 height 31
